Goal: Book appointment/travel/reservation

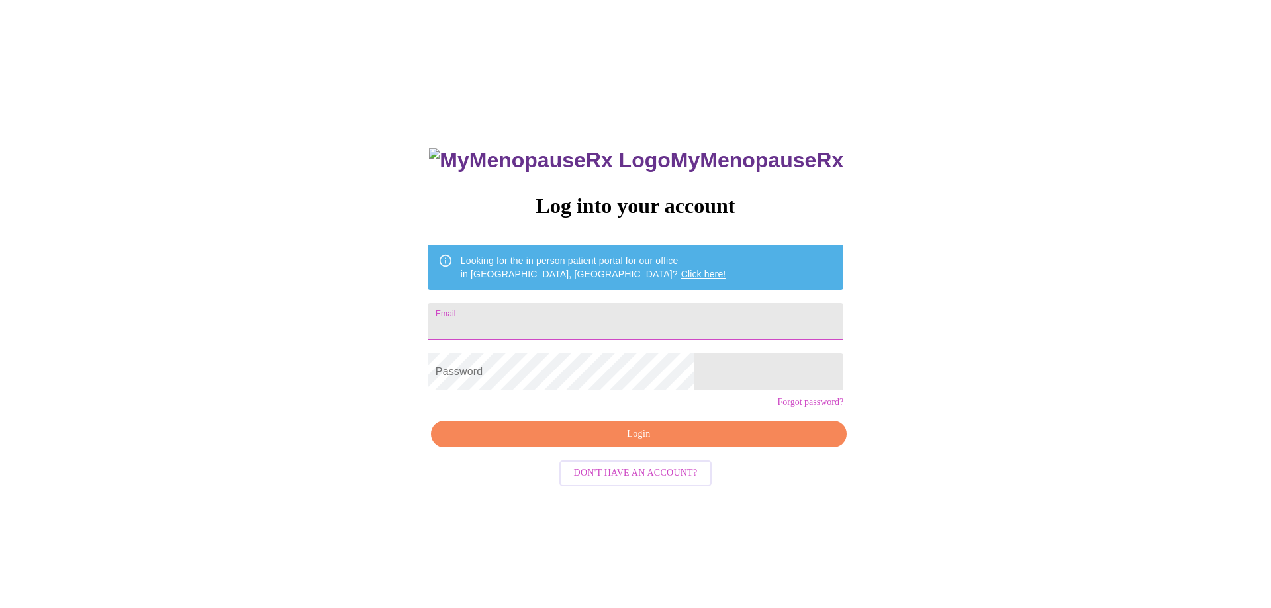
click at [585, 316] on input "Email" at bounding box center [636, 321] width 416 height 37
type input "tiffany@moerk.org"
click at [626, 443] on span "Login" at bounding box center [638, 434] width 385 height 17
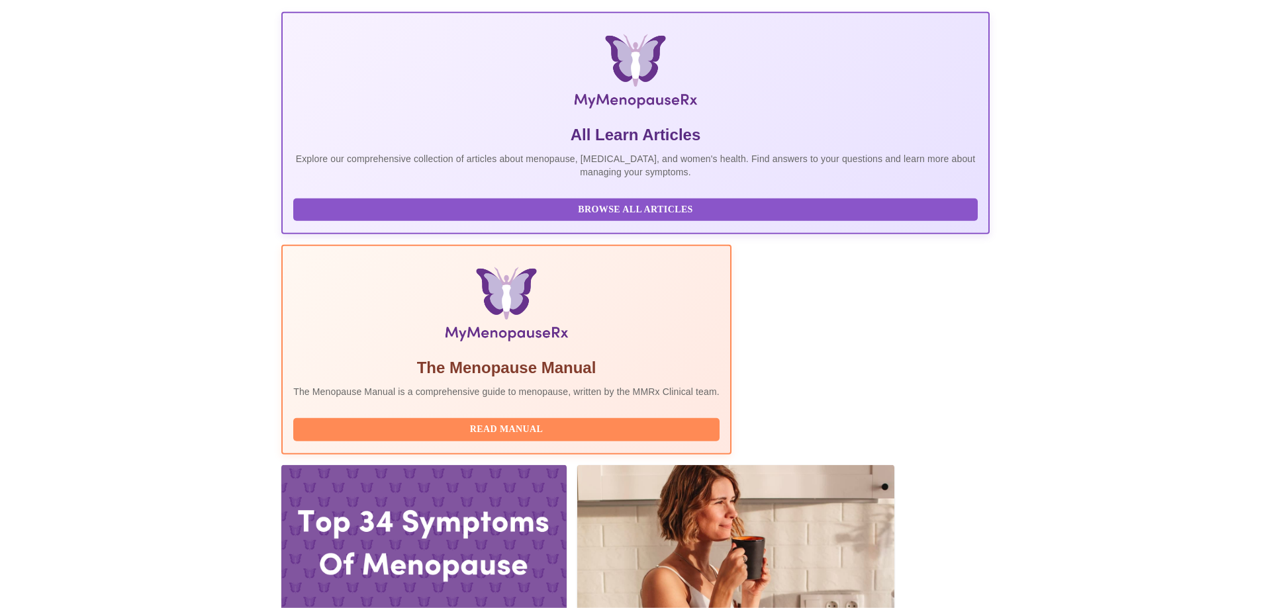
scroll to position [203, 0]
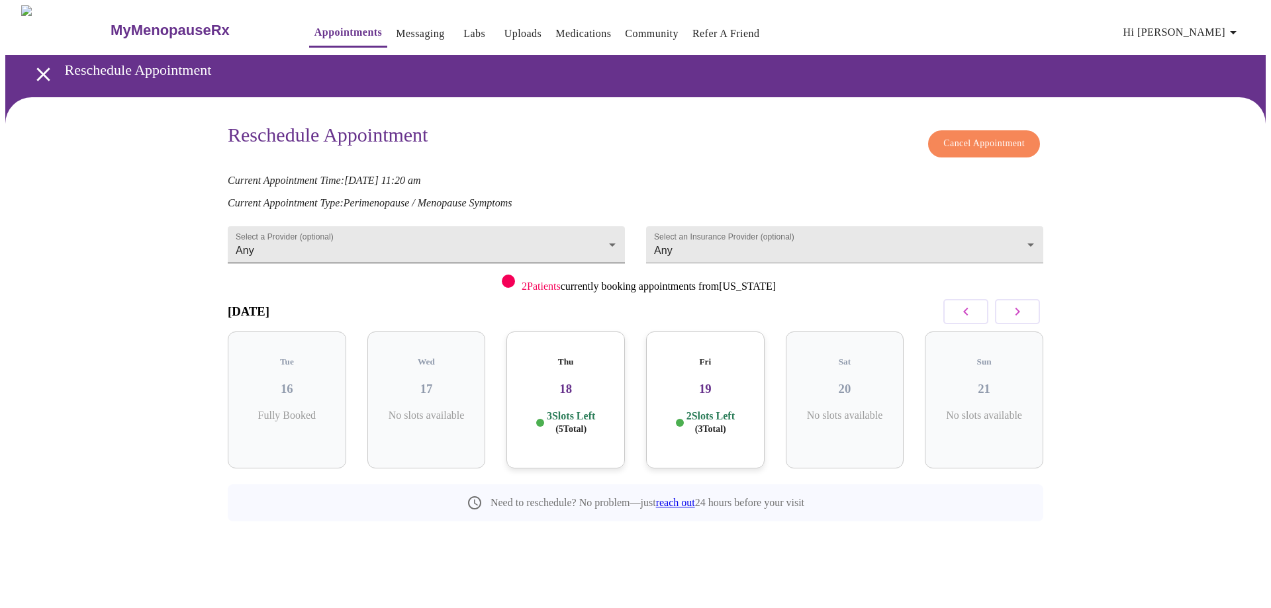
click at [616, 236] on body "MyMenopauseRx Appointments Messaging Labs Uploads Medications Community Refer a…" at bounding box center [635, 293] width 1260 height 576
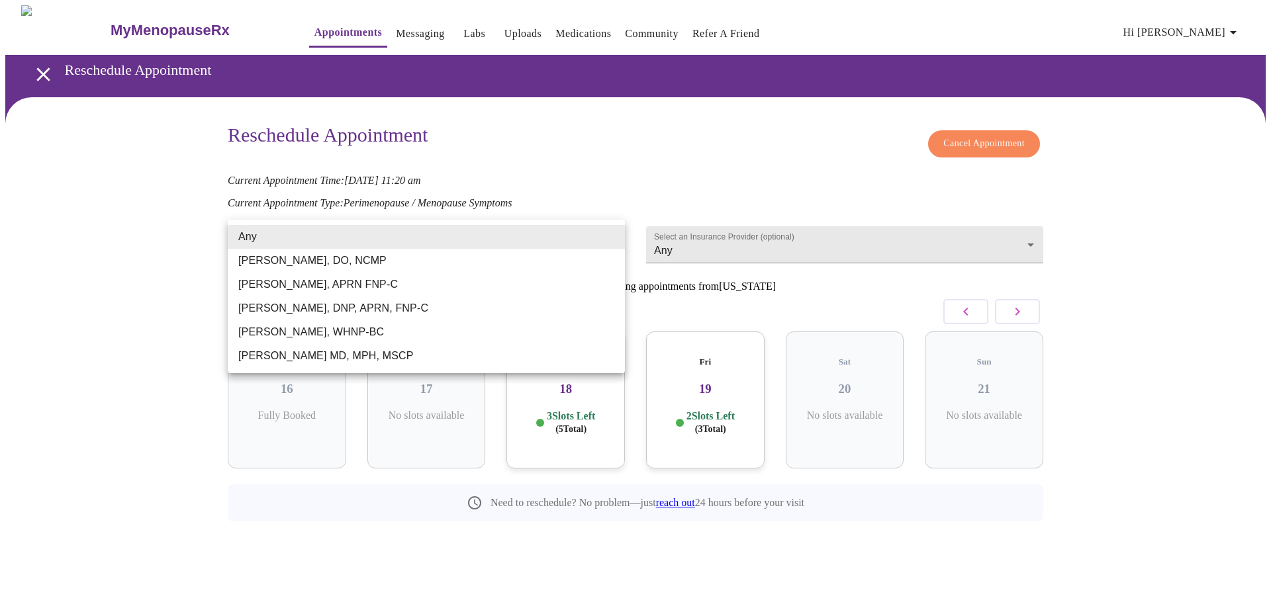
click at [1184, 168] on div at bounding box center [635, 304] width 1271 height 608
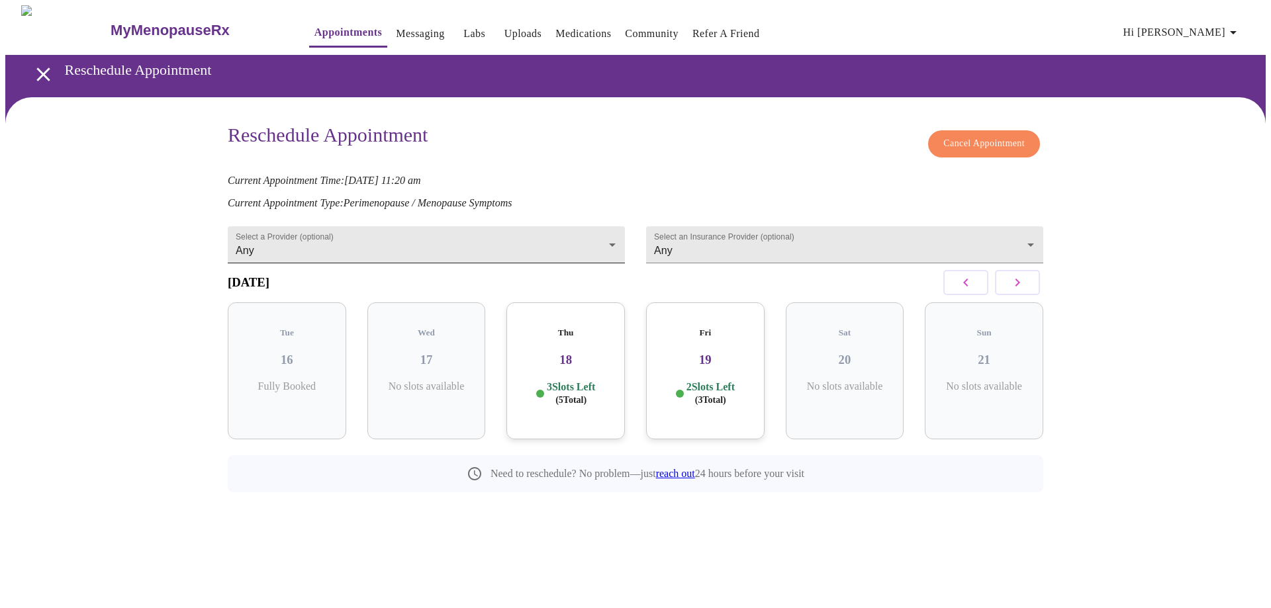
click at [352, 250] on body "MyMenopauseRx Appointments Messaging Labs Uploads Medications Community Refer a…" at bounding box center [635, 278] width 1260 height 547
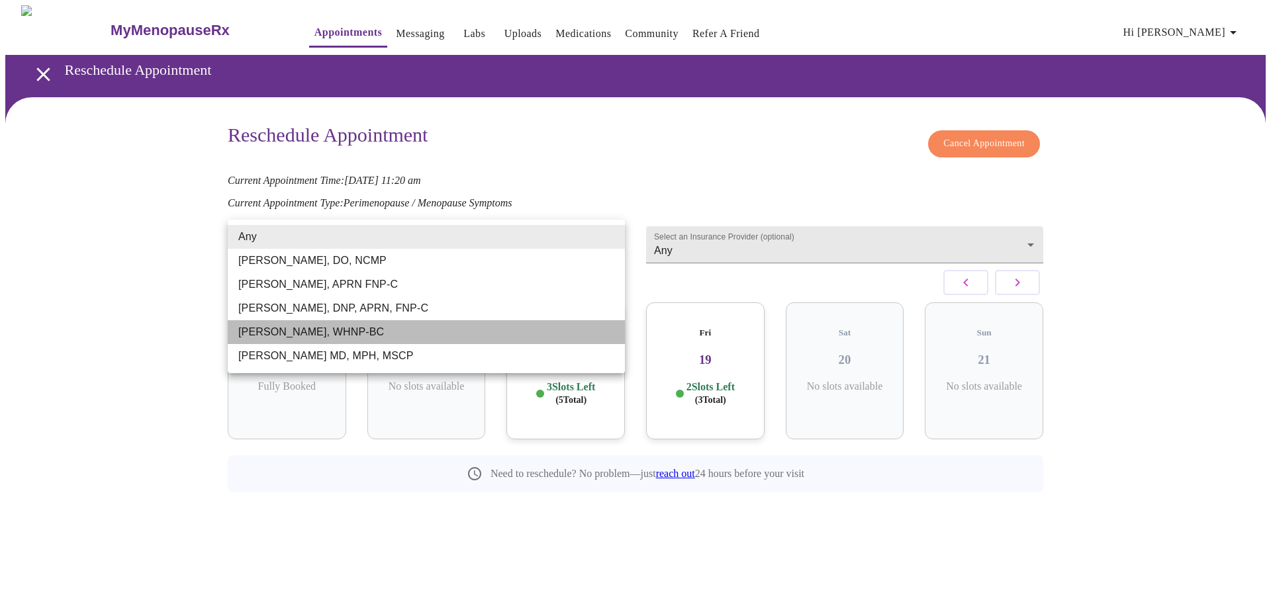
click at [322, 330] on li "[PERSON_NAME], WHNP-BC" at bounding box center [426, 332] width 397 height 24
type input "[PERSON_NAME], WHNP-BC"
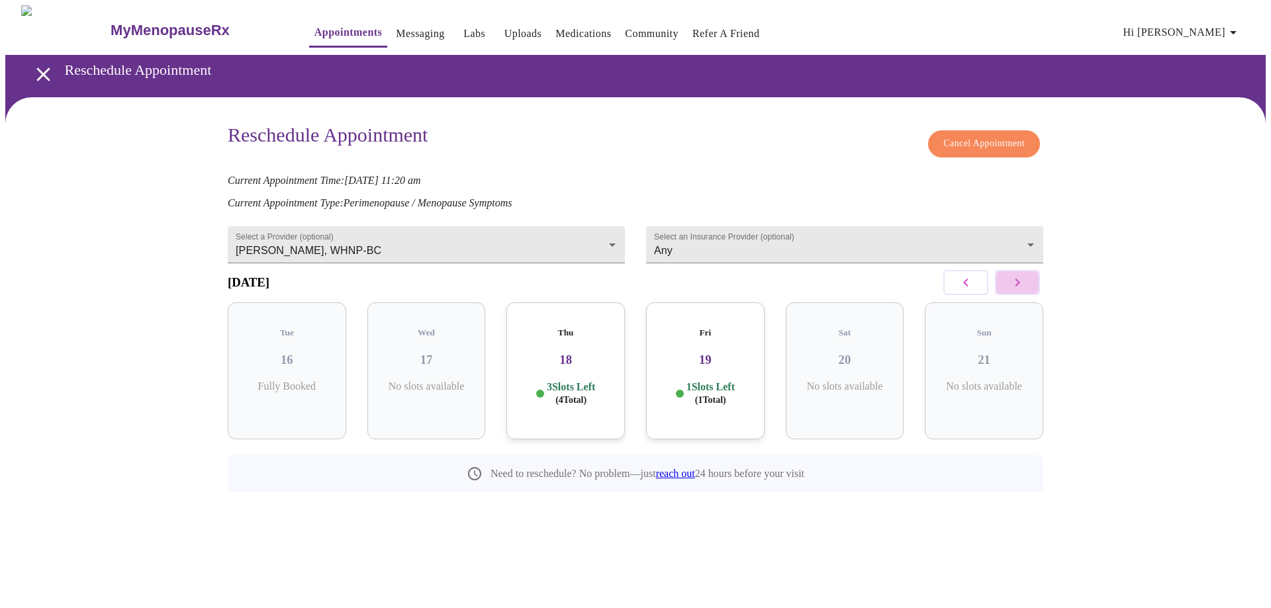
click at [1023, 289] on icon "button" at bounding box center [1017, 283] width 16 height 16
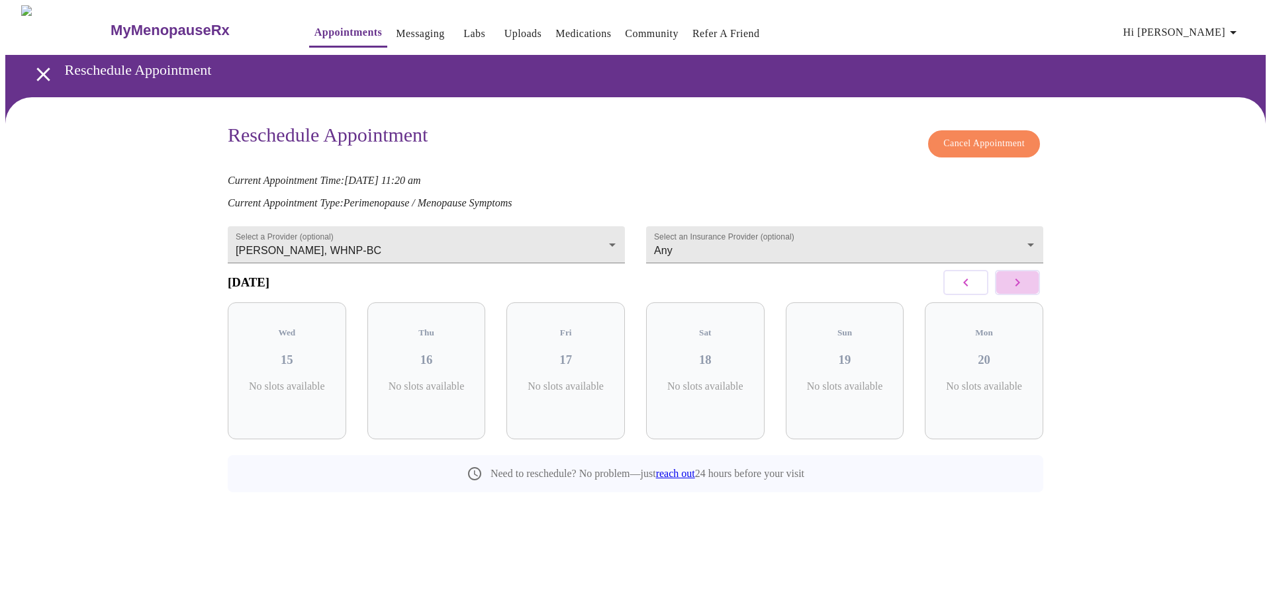
click at [1023, 289] on icon "button" at bounding box center [1017, 283] width 16 height 16
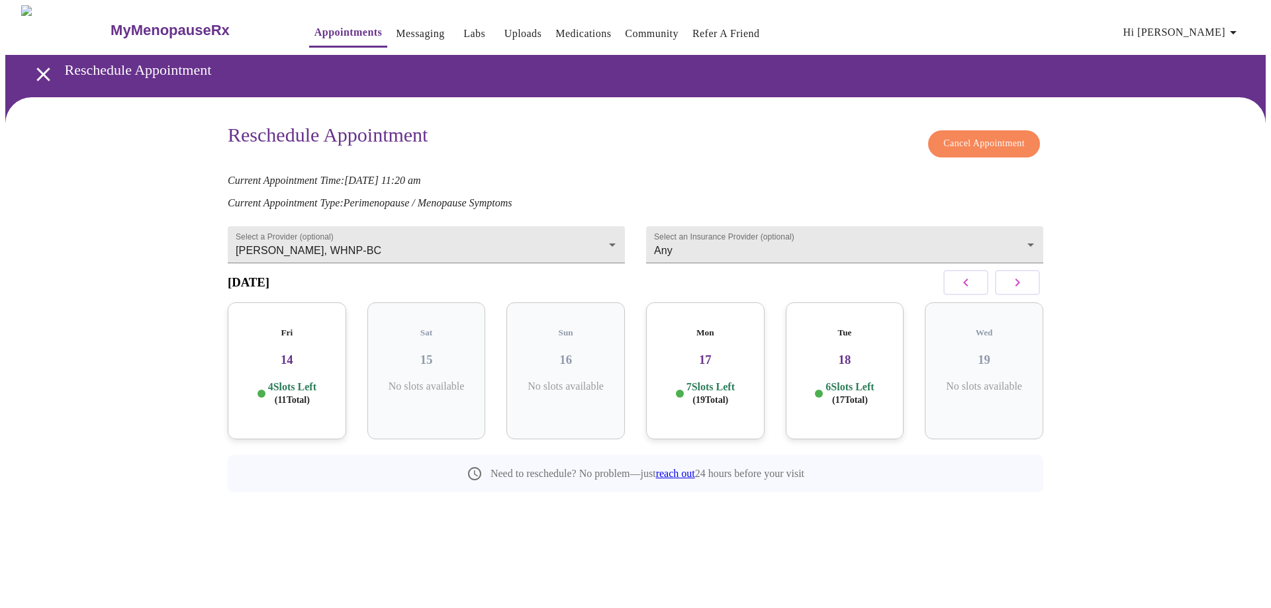
click at [972, 291] on icon "button" at bounding box center [966, 283] width 16 height 16
click at [710, 359] on h3 "11" at bounding box center [705, 360] width 97 height 15
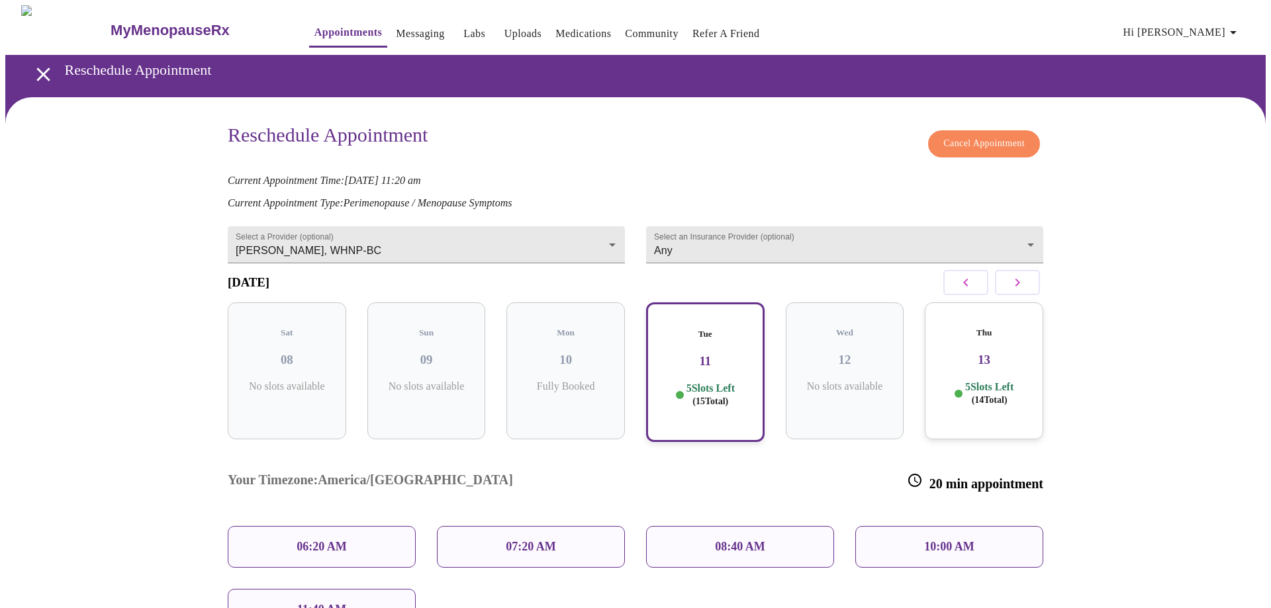
click at [994, 336] on div "Thu 13 5 Slots Left ( 14 Total)" at bounding box center [984, 371] width 118 height 137
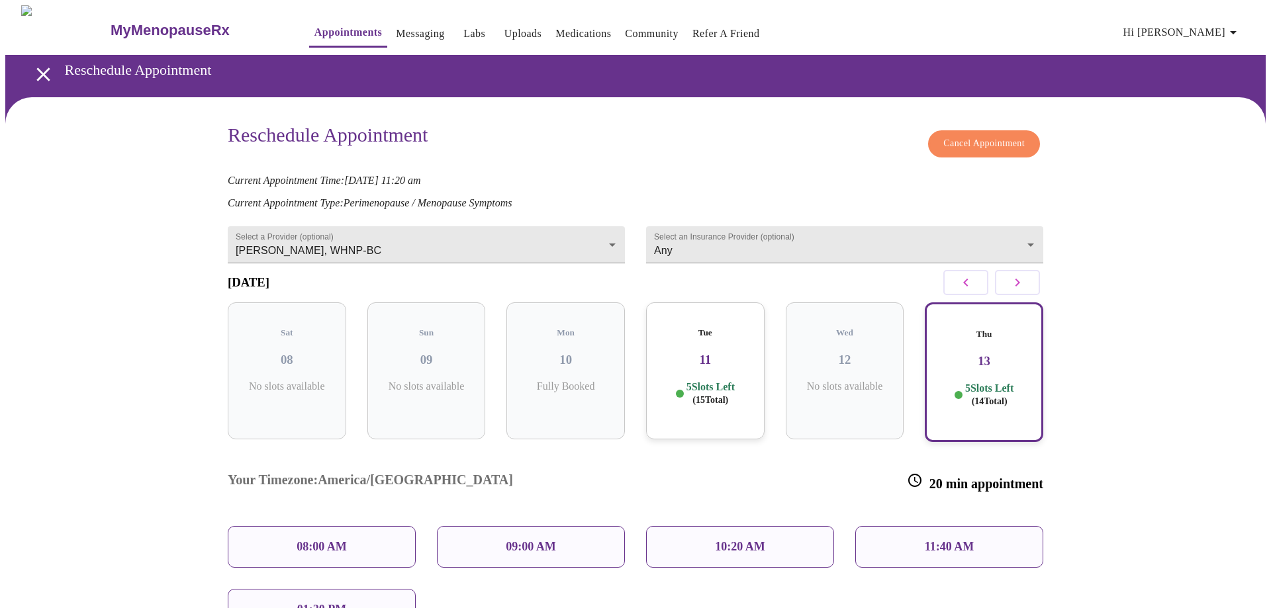
click at [931, 540] on p "11:40 AM" at bounding box center [950, 547] width 50 height 14
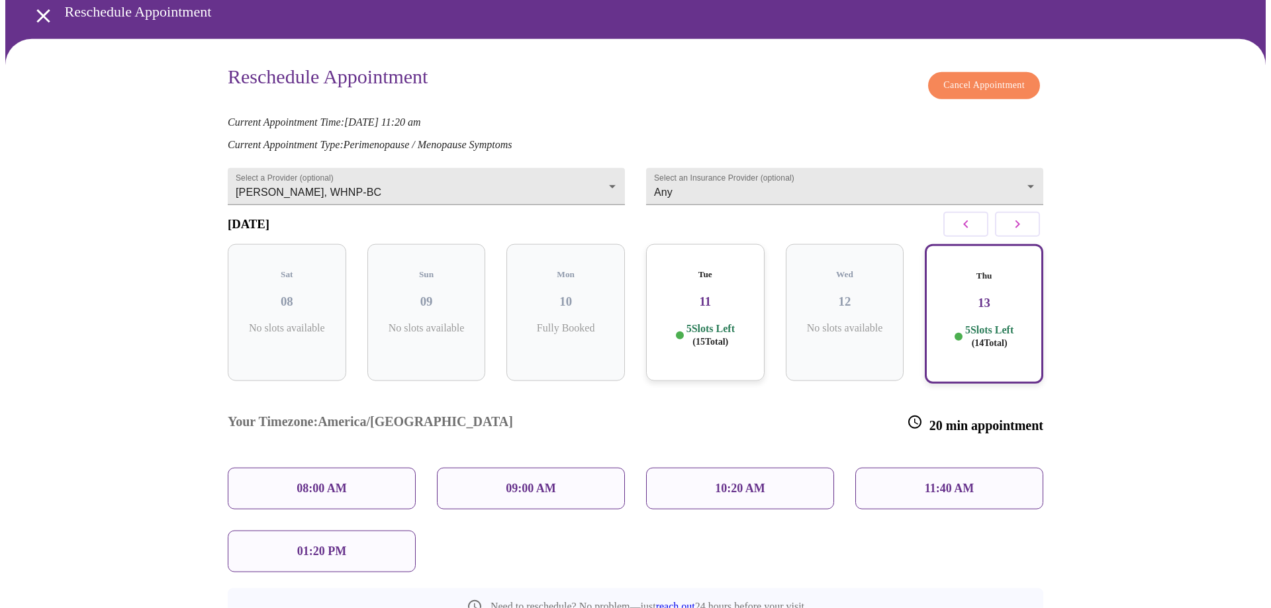
scroll to position [135, 0]
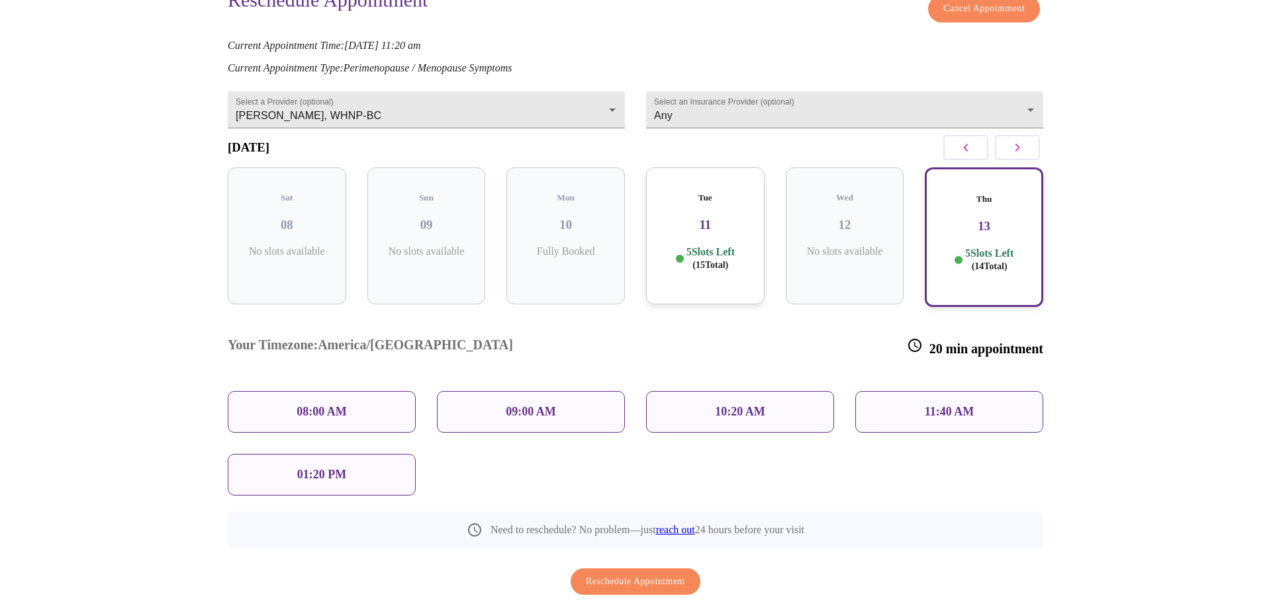
click at [915, 391] on div "11:40 AM" at bounding box center [949, 412] width 188 height 42
click at [747, 246] on div "5 Slots Left ( 15 Total)" at bounding box center [705, 259] width 97 height 26
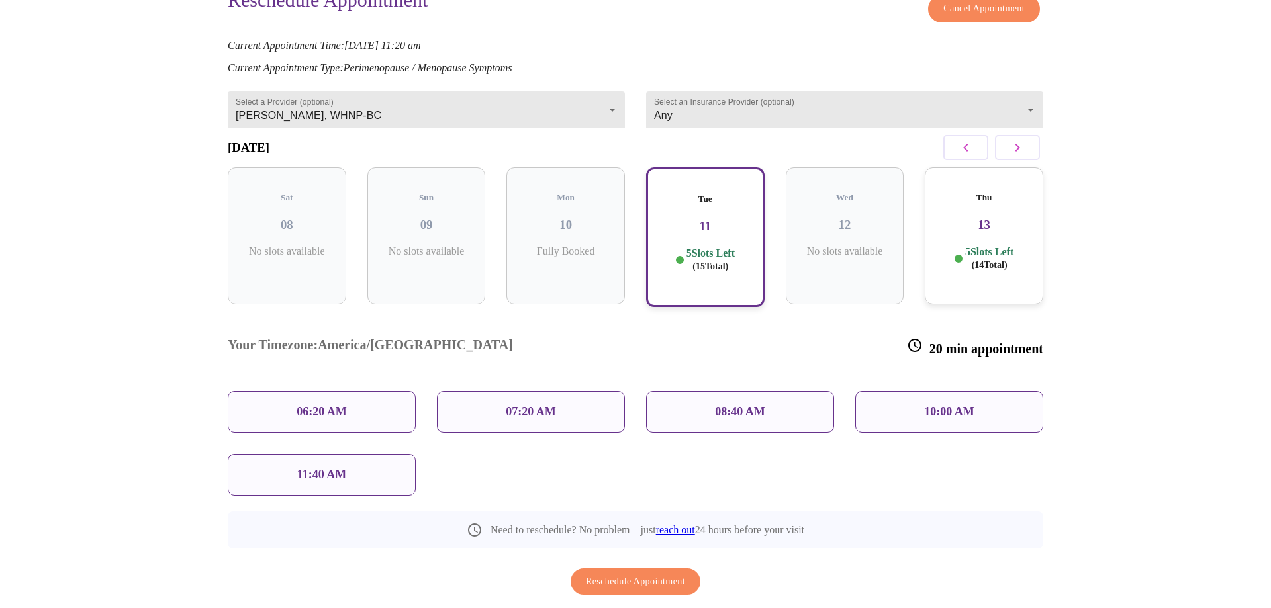
click at [976, 260] on span "( 14 Total)" at bounding box center [990, 265] width 36 height 10
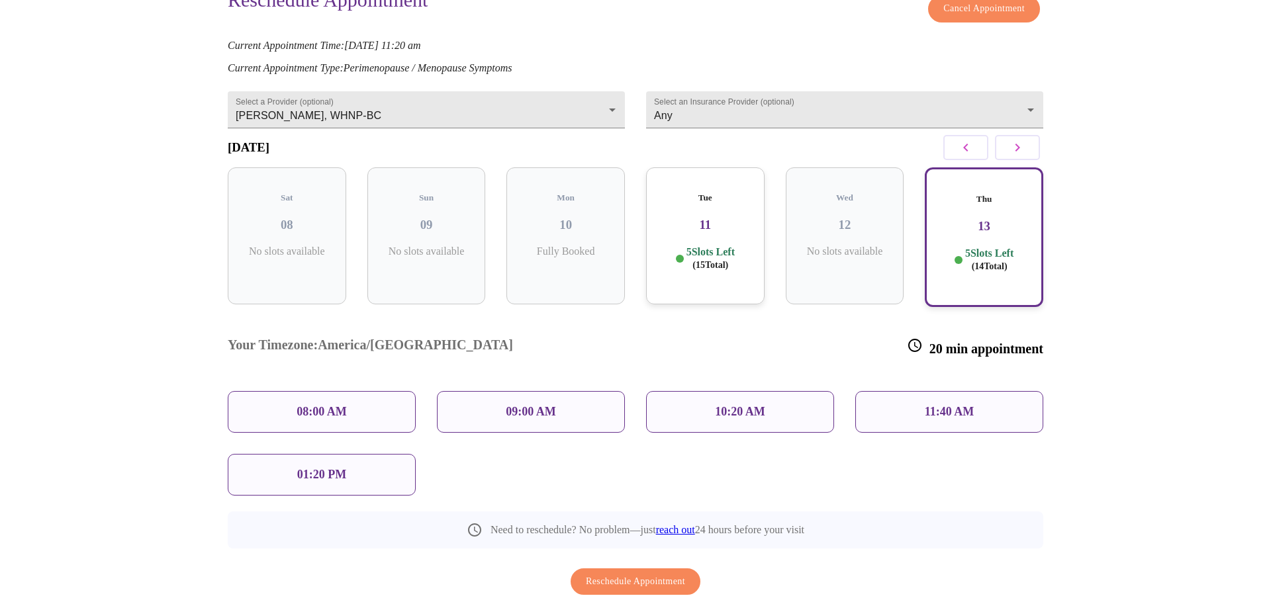
click at [953, 405] on p "11:40 AM" at bounding box center [950, 412] width 50 height 14
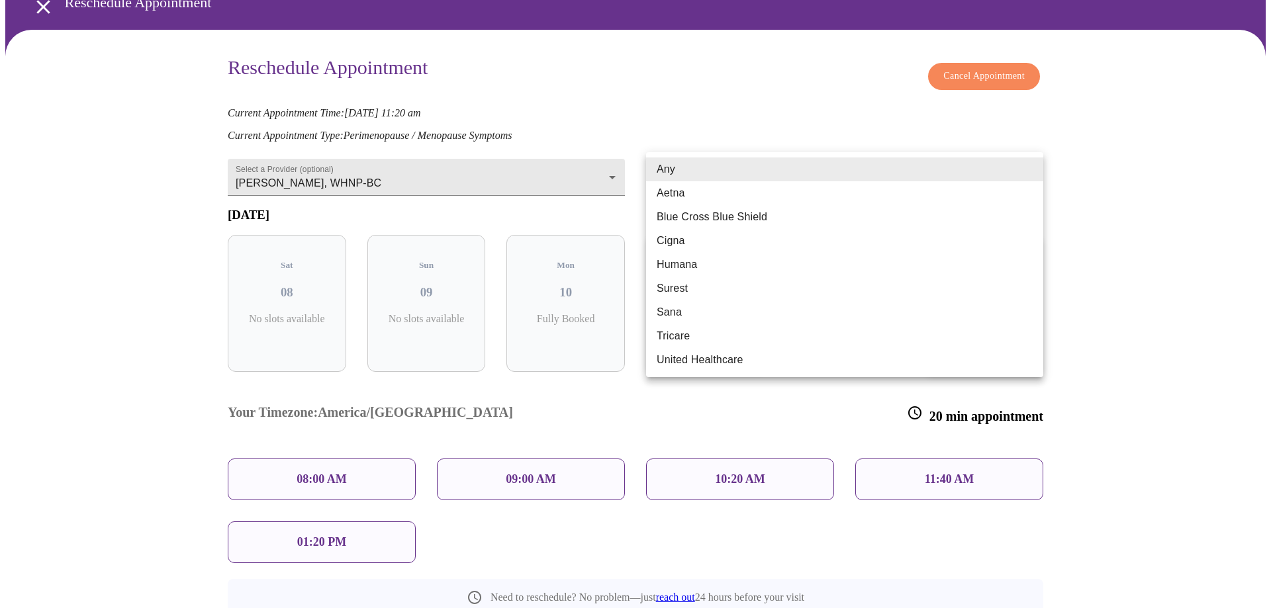
click at [778, 173] on body "MyMenopauseRx Appointments Messaging Labs Uploads Medications Community Refer a…" at bounding box center [635, 333] width 1260 height 791
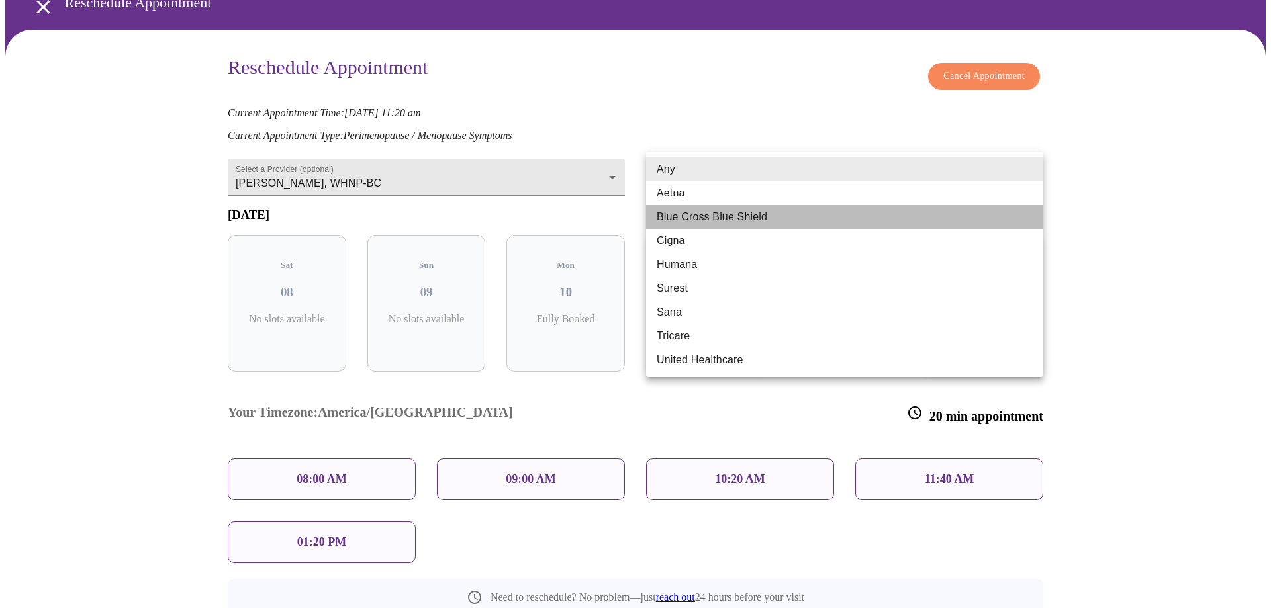
click at [748, 221] on li "Blue Cross Blue Shield" at bounding box center [844, 217] width 397 height 24
type input "Blue Cross Blue Shield"
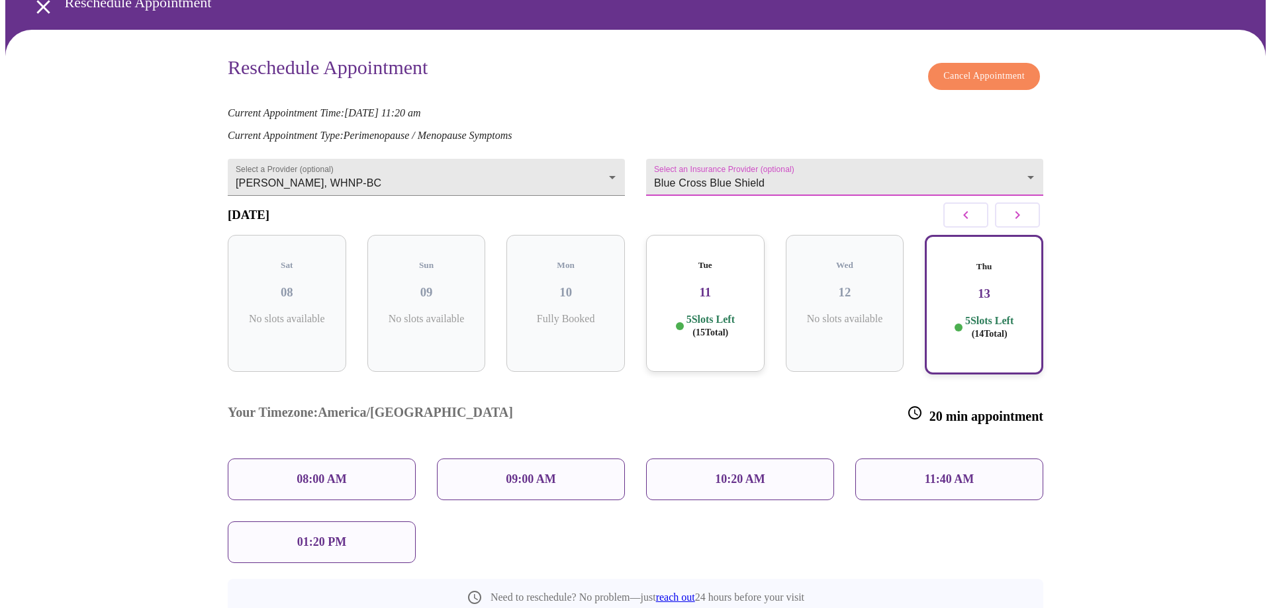
click at [950, 459] on div "11:40 AM" at bounding box center [949, 480] width 188 height 42
click at [945, 473] on p "11:40 AM" at bounding box center [950, 480] width 50 height 14
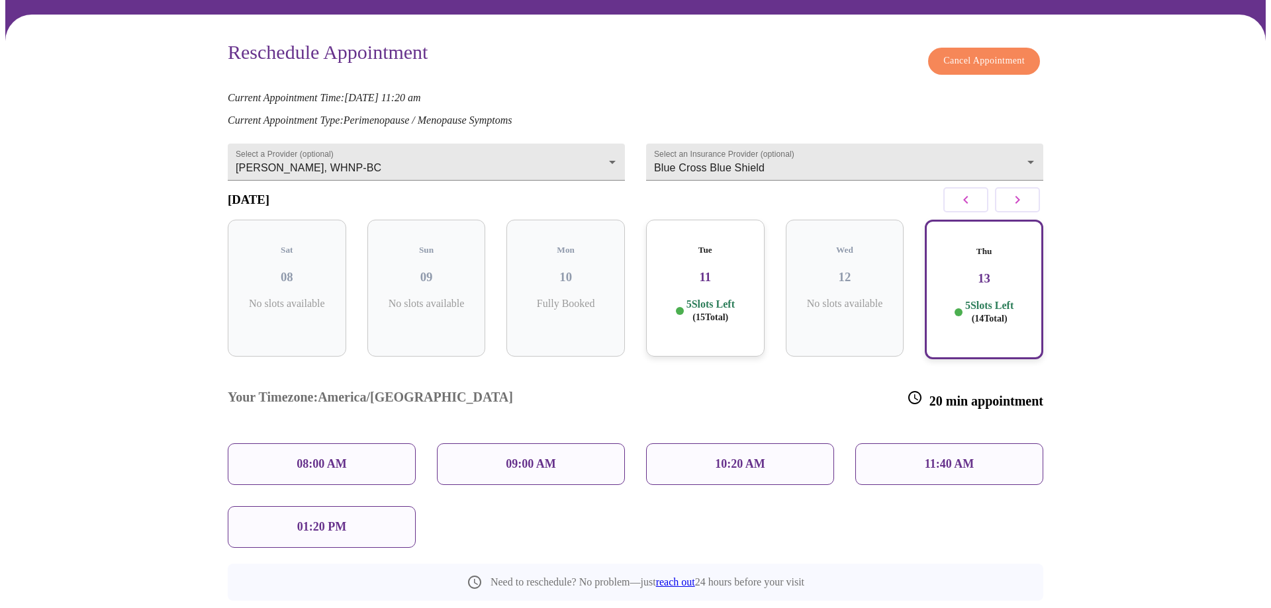
scroll to position [20, 0]
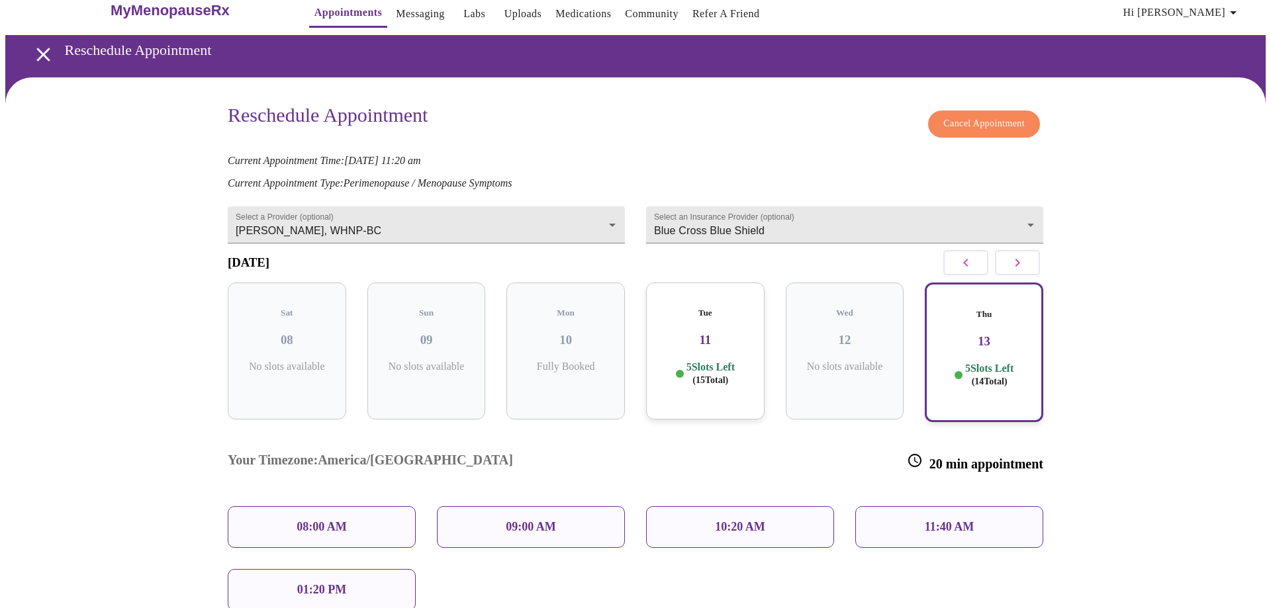
click at [981, 334] on h3 "13" at bounding box center [984, 341] width 95 height 15
click at [960, 520] on p "11:40 AM" at bounding box center [950, 527] width 50 height 14
click at [400, 506] on div "08:00 AM" at bounding box center [322, 527] width 188 height 42
click at [522, 520] on p "09:00 AM" at bounding box center [531, 527] width 50 height 14
click at [718, 520] on p "10:20 AM" at bounding box center [740, 527] width 50 height 14
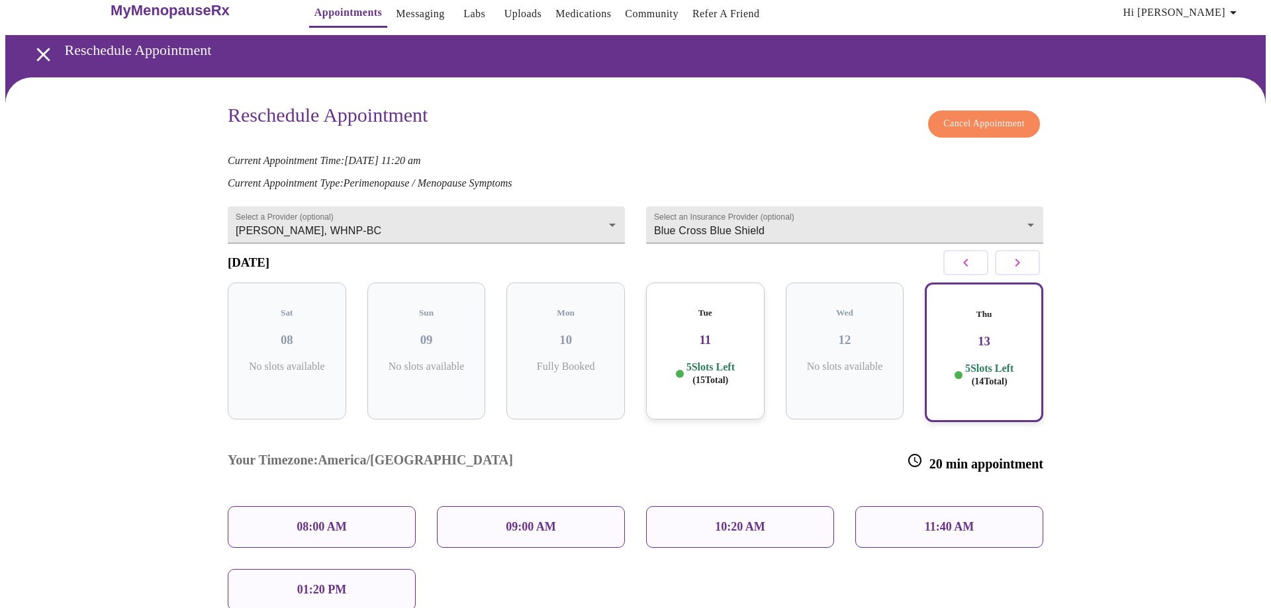
click at [936, 520] on p "11:40 AM" at bounding box center [950, 527] width 50 height 14
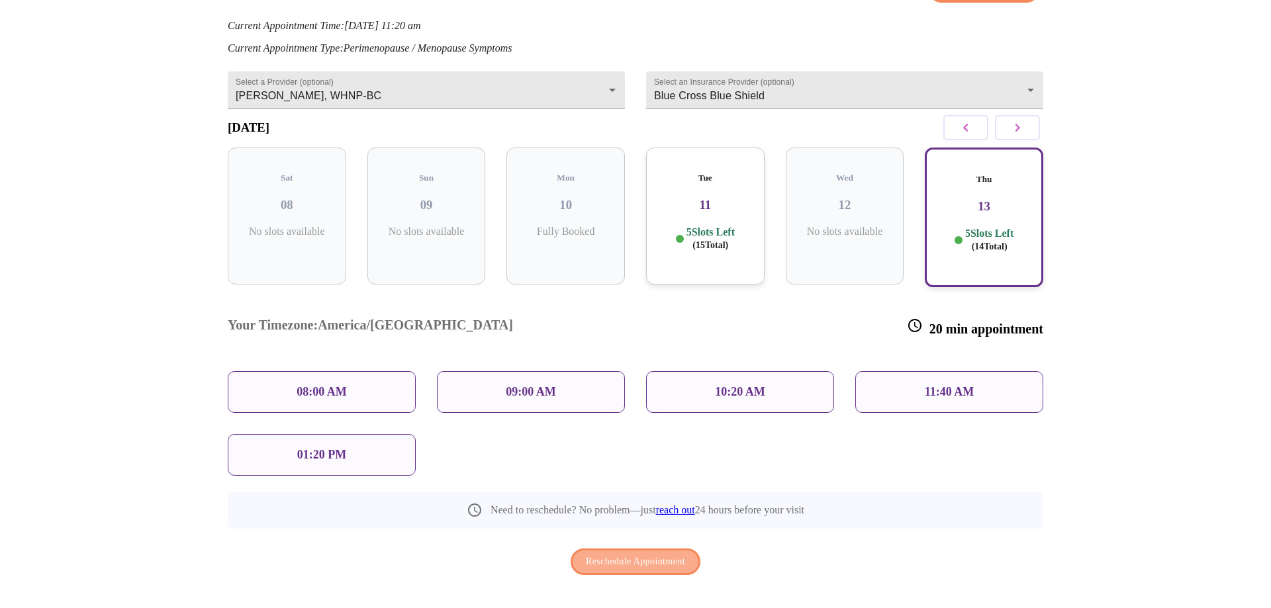
click at [637, 554] on span "Reschedule Appointment" at bounding box center [635, 562] width 99 height 17
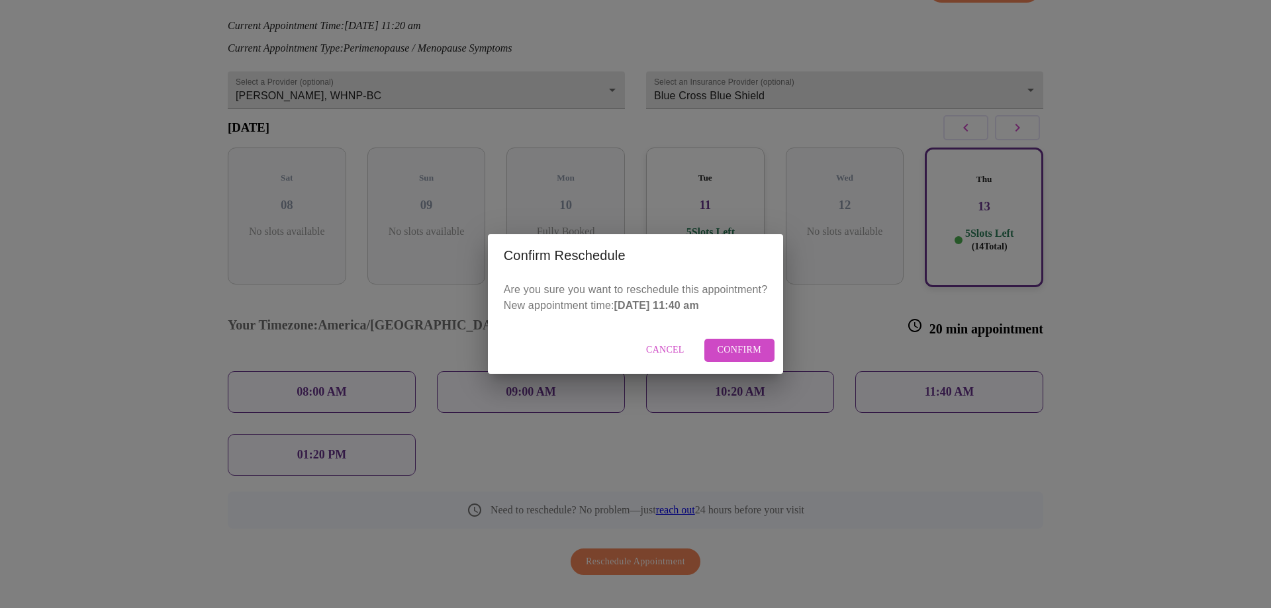
click at [737, 351] on span "Confirm" at bounding box center [740, 350] width 44 height 17
